Goal: Task Accomplishment & Management: Manage account settings

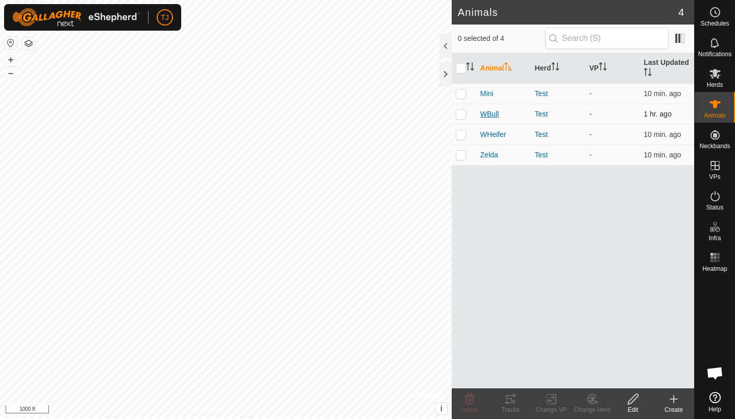
click at [493, 114] on span "WBull" at bounding box center [490, 114] width 19 height 11
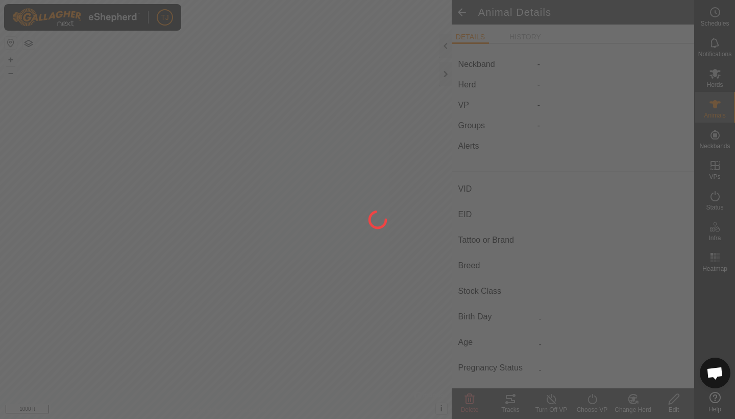
type input "WBull"
type input "-"
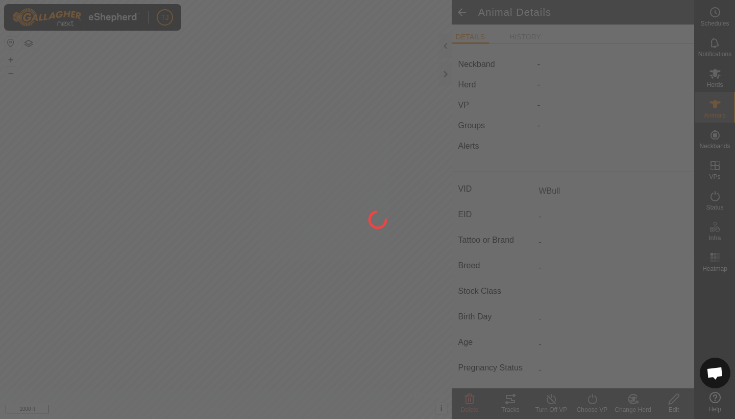
type input "-"
